Goal: Task Accomplishment & Management: Use online tool/utility

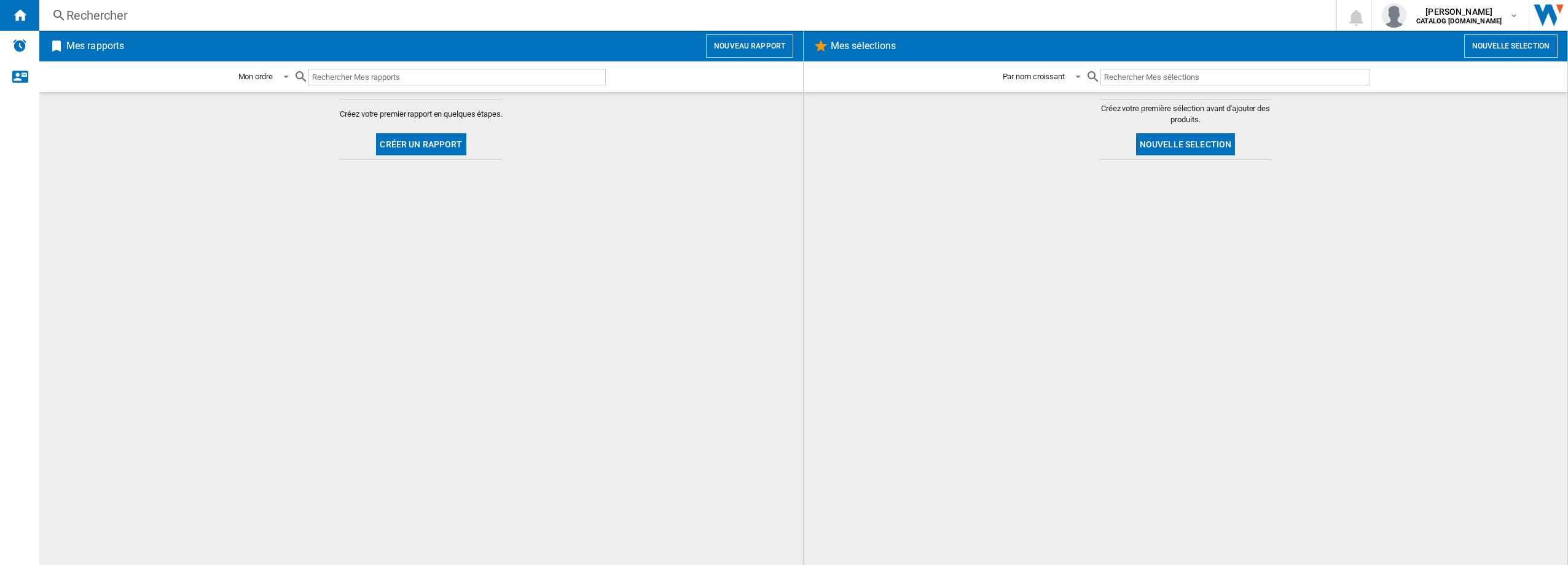
click at [761, 48] on button "Nouveau rapport" at bounding box center [749, 46] width 88 height 24
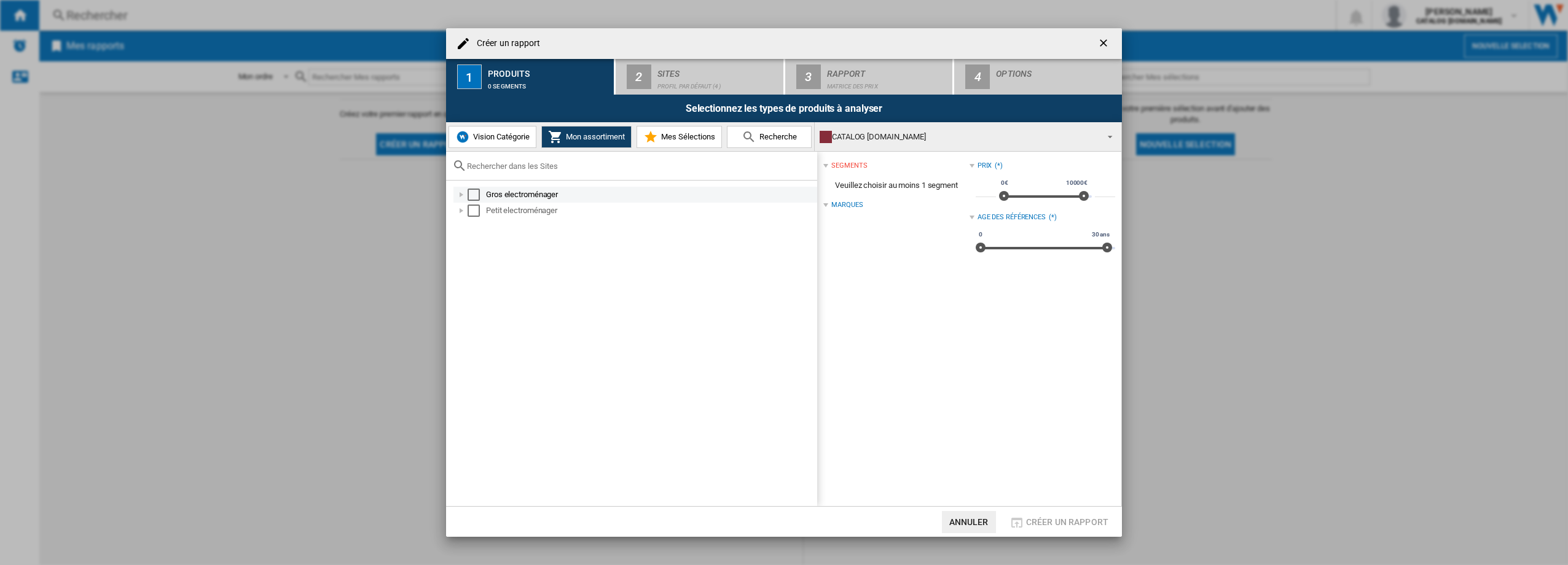
click at [471, 196] on div "Select" at bounding box center [473, 195] width 12 height 12
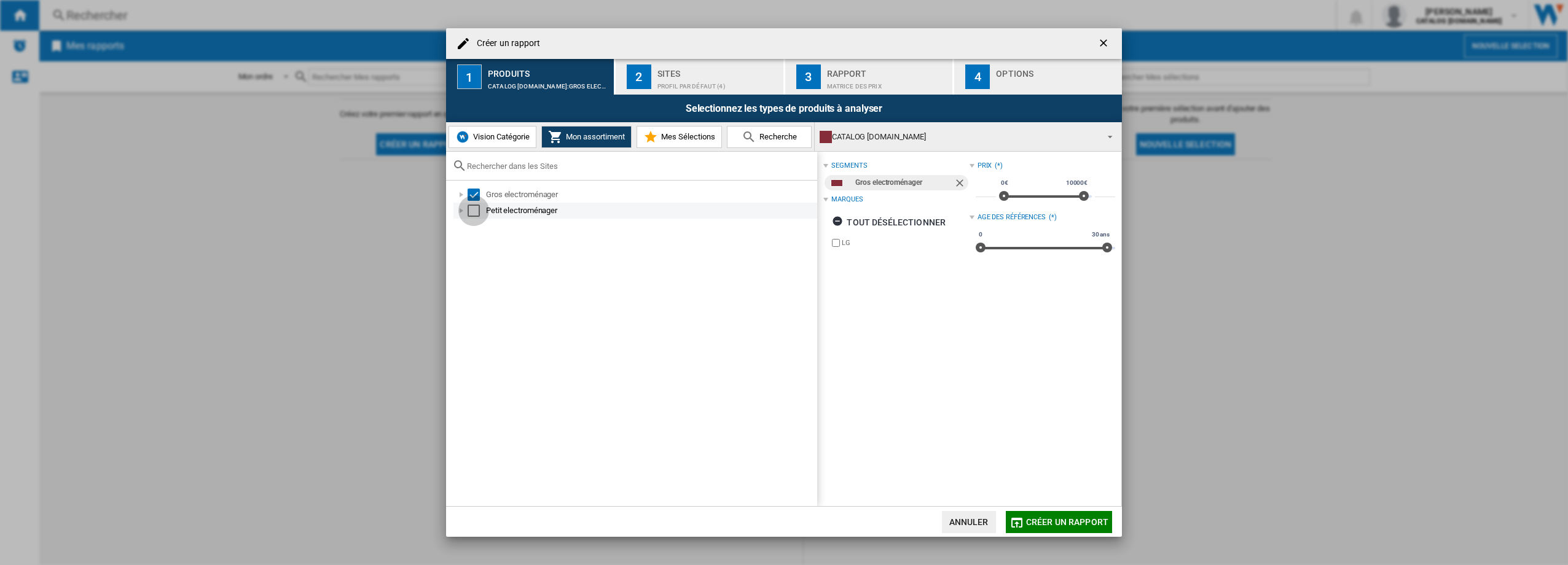
click at [470, 212] on div "Select" at bounding box center [473, 211] width 12 height 12
click at [716, 76] on div "Sites" at bounding box center [718, 70] width 121 height 13
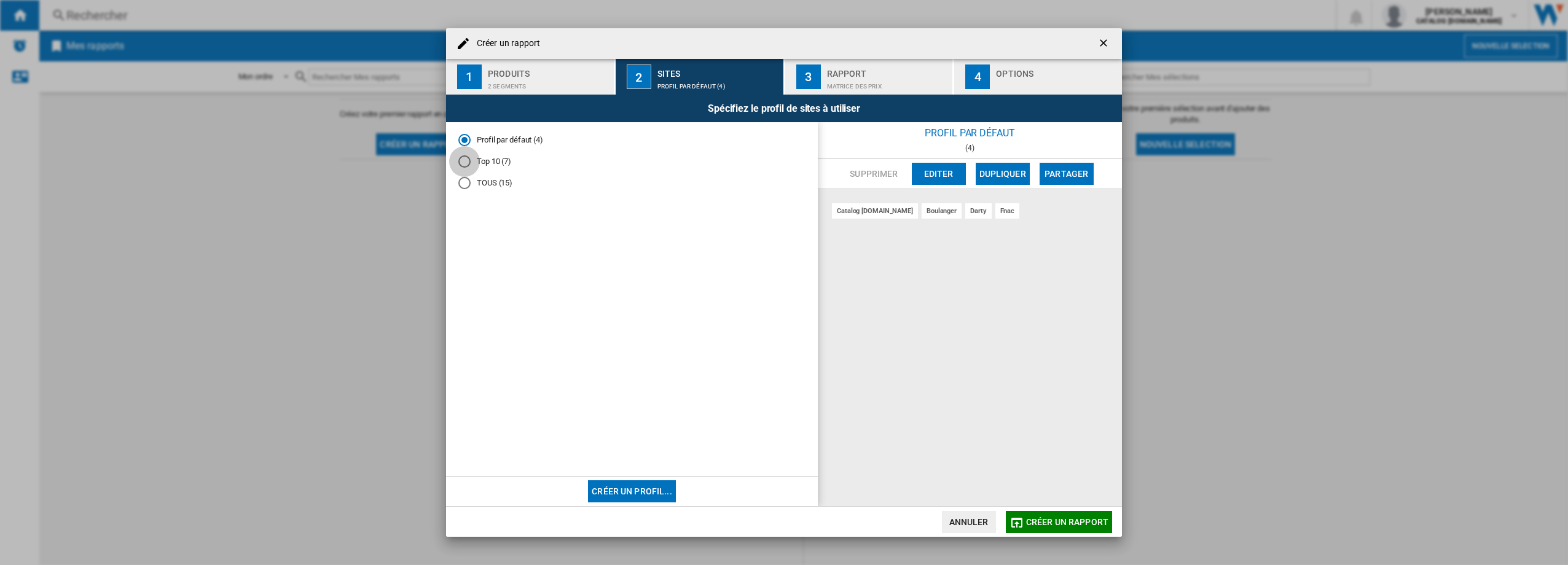
click at [464, 163] on div "Top 10 (7)" at bounding box center [465, 161] width 12 height 12
click at [852, 71] on div "Rapport" at bounding box center [887, 70] width 121 height 13
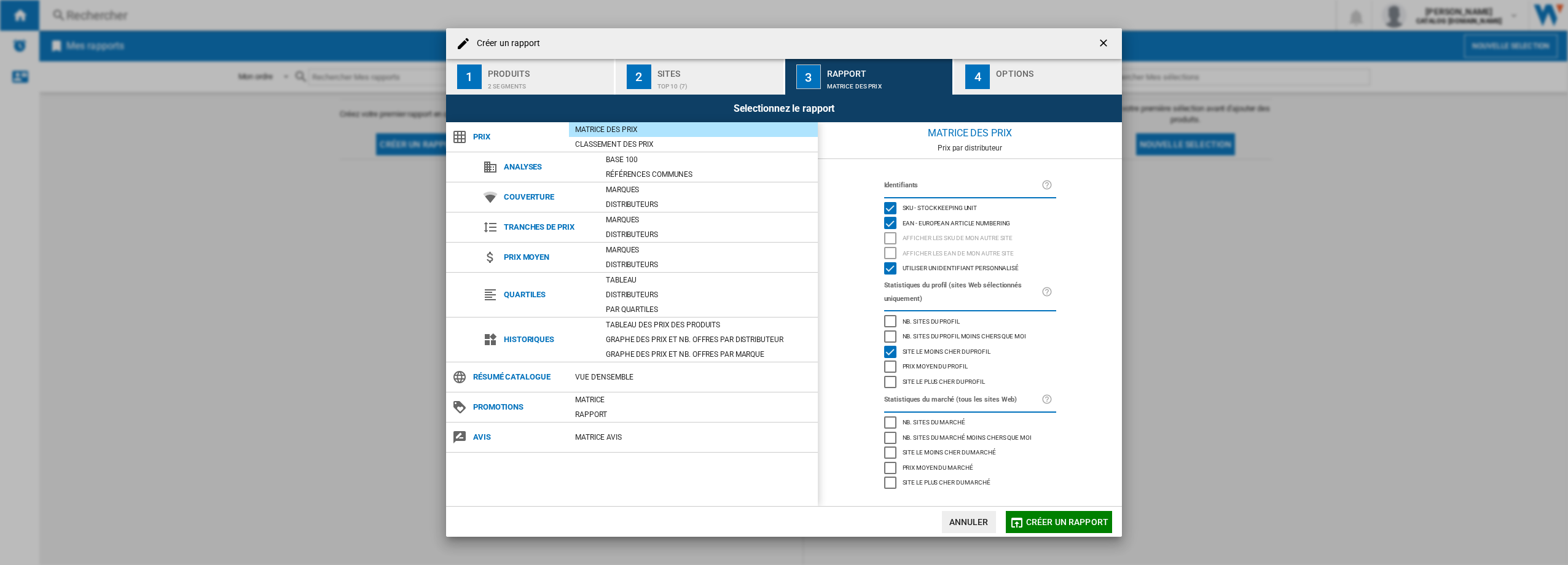
click at [975, 81] on div "4" at bounding box center [977, 77] width 25 height 25
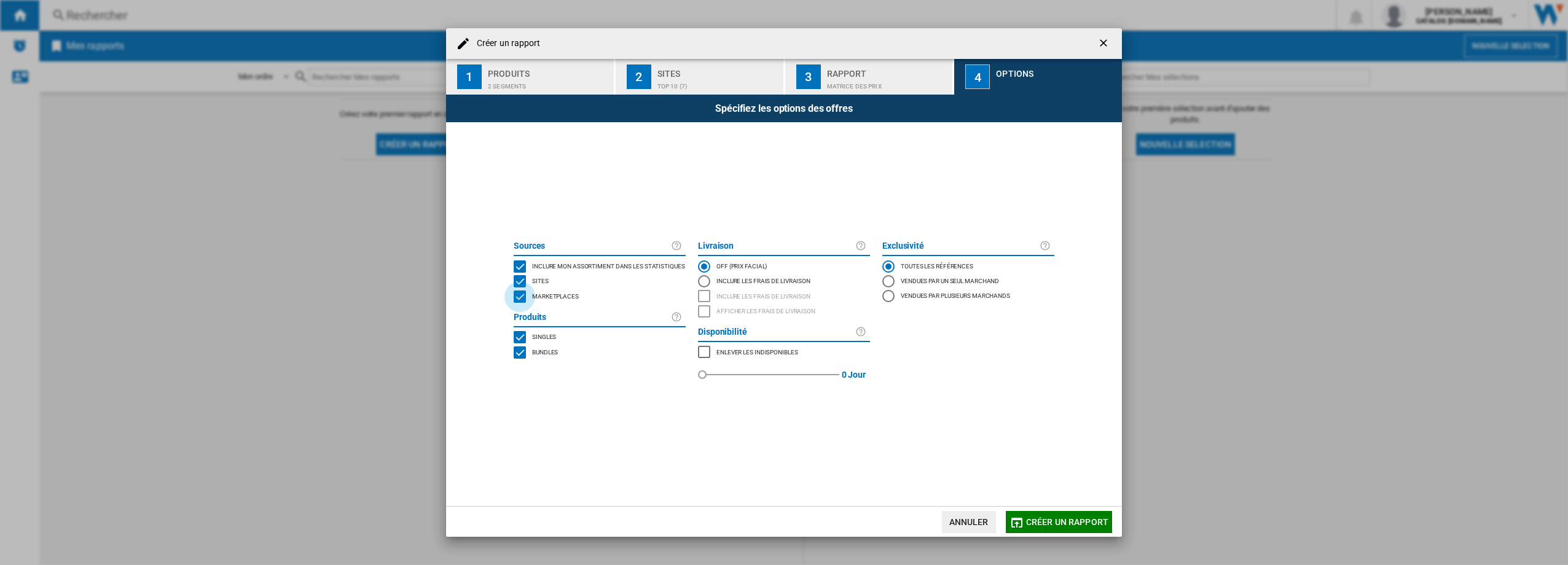
click at [519, 295] on div "MARKETPLACES" at bounding box center [520, 296] width 12 height 12
drag, startPoint x: 1074, startPoint y: 531, endPoint x: 1066, endPoint y: 532, distance: 8.1
click at [1072, 531] on button "Créer un rapport" at bounding box center [1059, 522] width 106 height 22
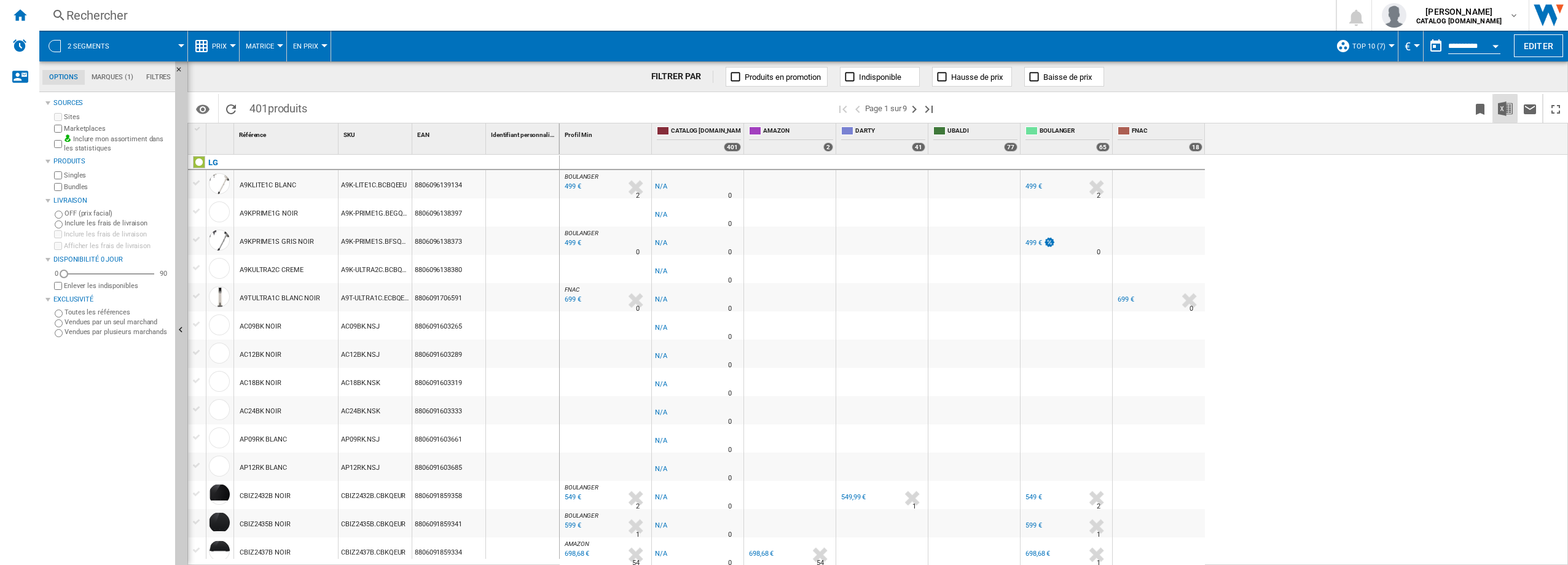
click at [1504, 105] on img "Télécharger au format Excel" at bounding box center [1505, 108] width 15 height 15
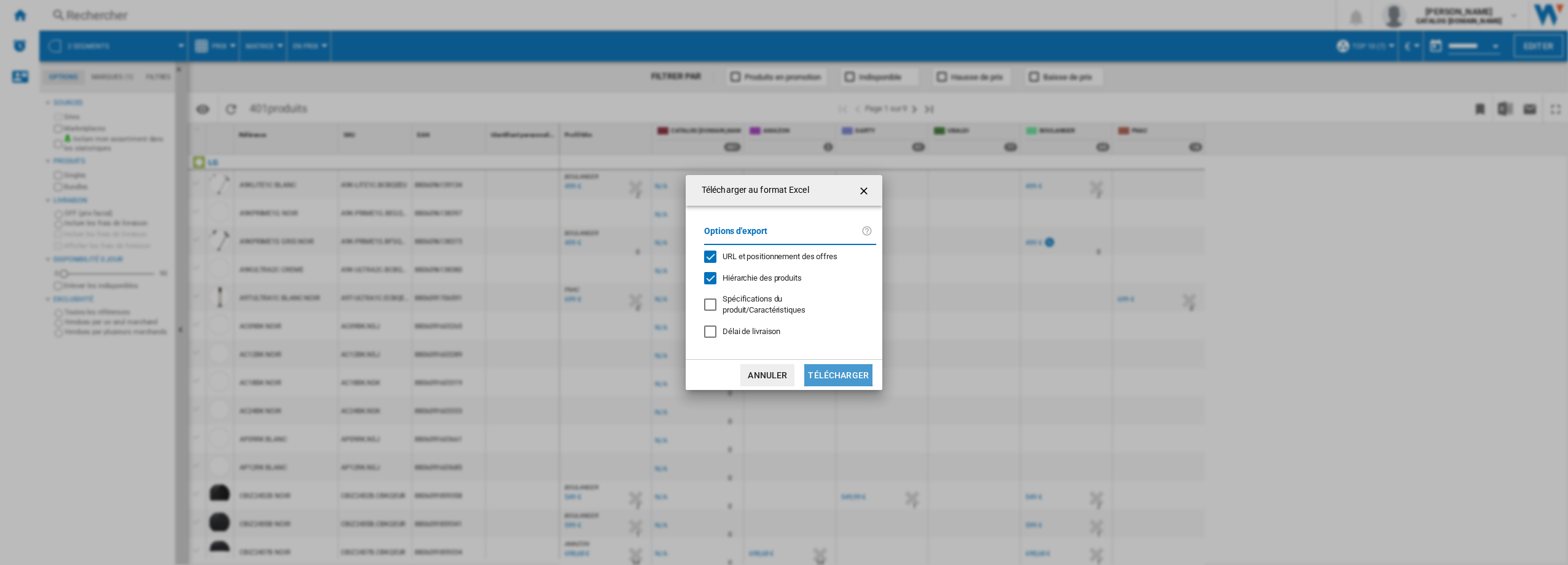
click at [831, 372] on button "Télécharger" at bounding box center [838, 375] width 68 height 22
